Goal: Book appointment/travel/reservation

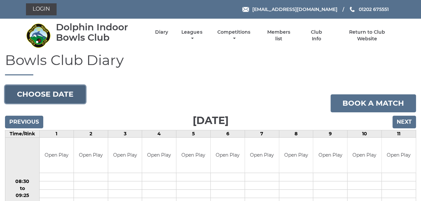
click at [74, 91] on button "Choose date" at bounding box center [45, 94] width 80 height 18
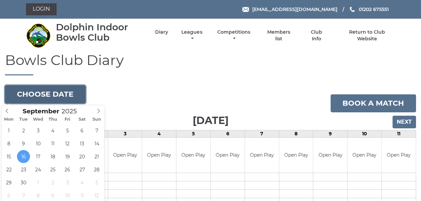
click at [63, 95] on button "Choose date" at bounding box center [45, 94] width 80 height 18
click at [63, 94] on button "Choose date" at bounding box center [45, 94] width 80 height 18
type input "[DATE]"
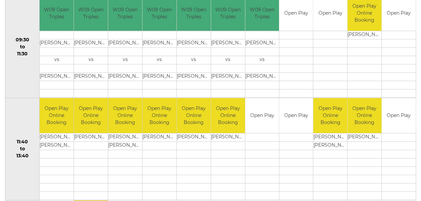
scroll to position [268, 0]
